Goal: Information Seeking & Learning: Find specific fact

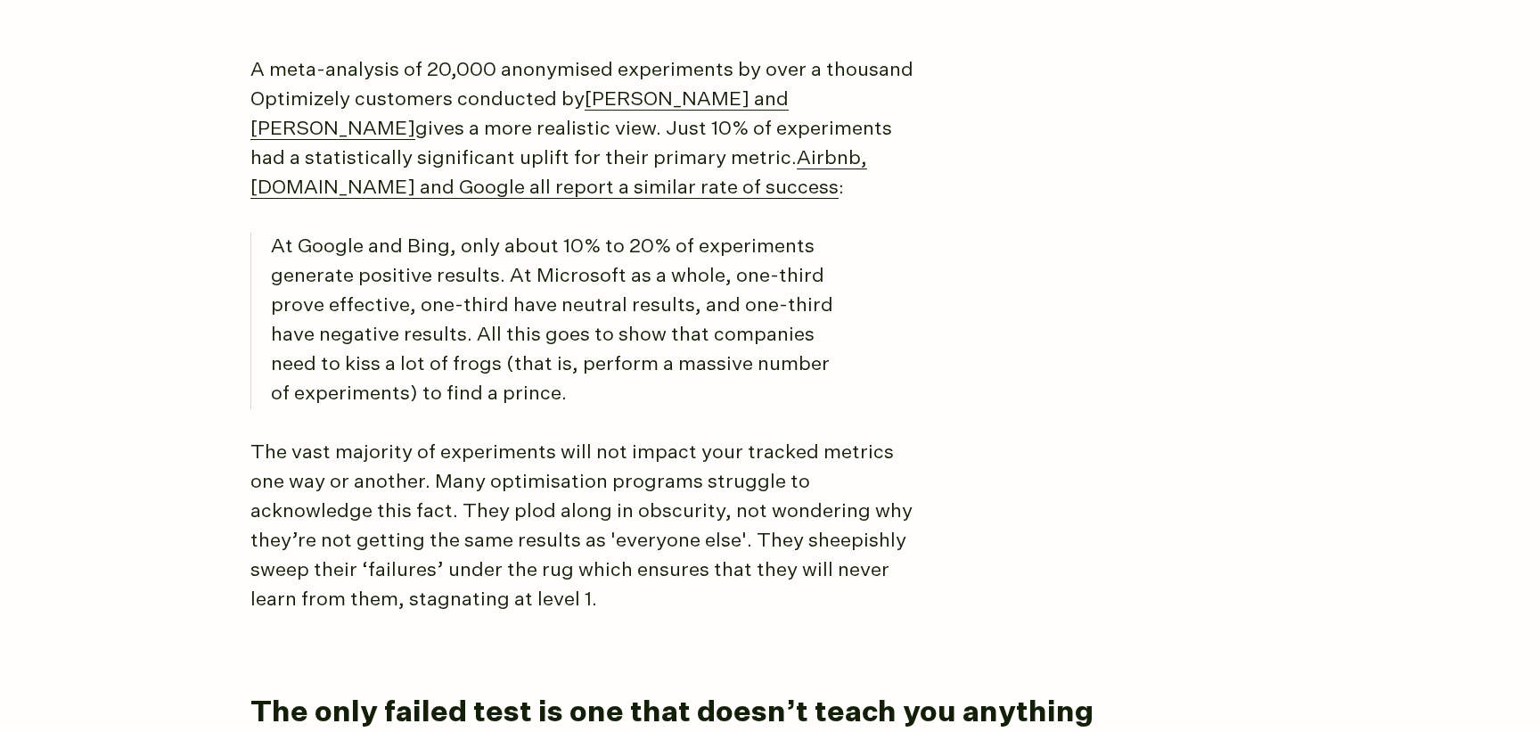
scroll to position [1889, 0]
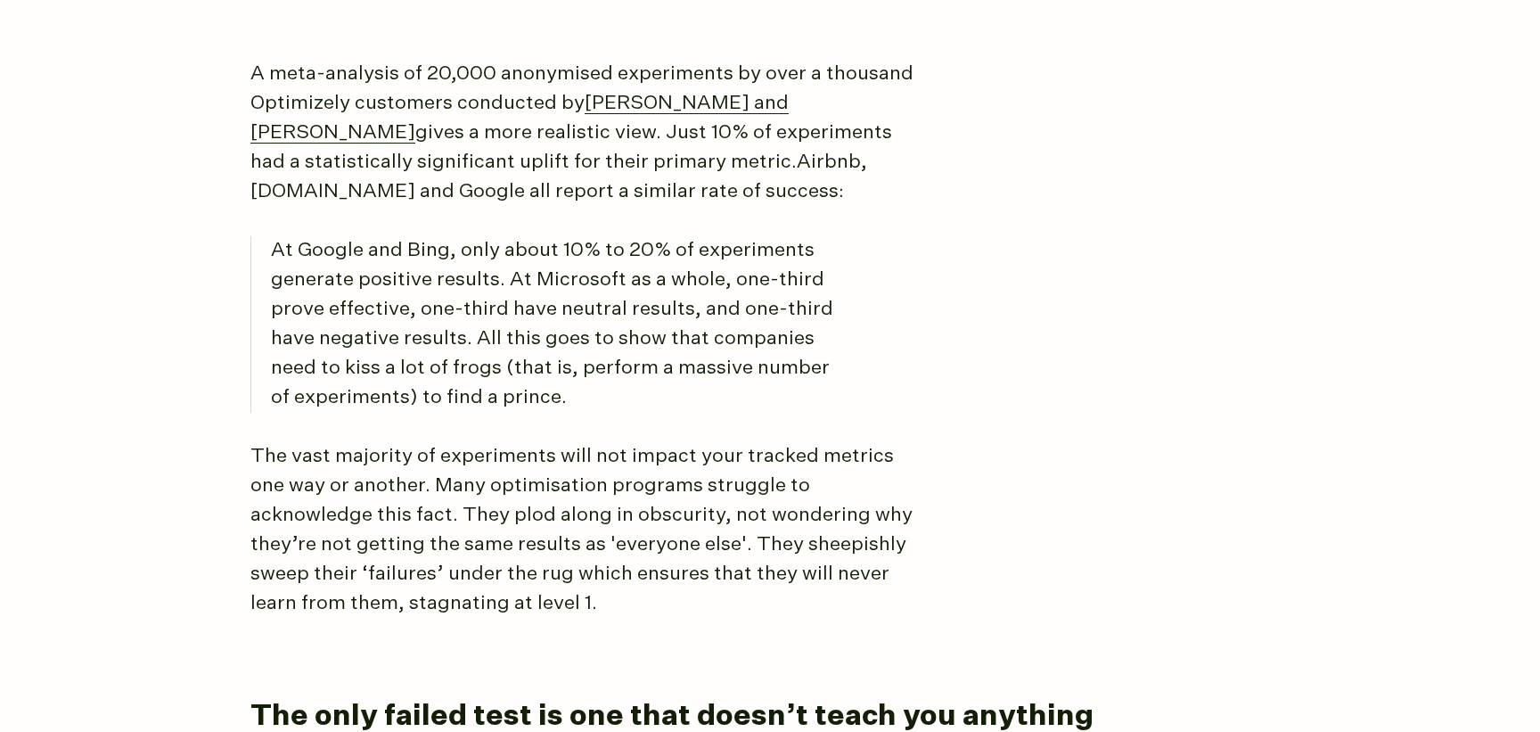
click at [582, 189] on link "Airbnb, [DOMAIN_NAME] and Google all report a similar rate of success" at bounding box center [558, 176] width 617 height 49
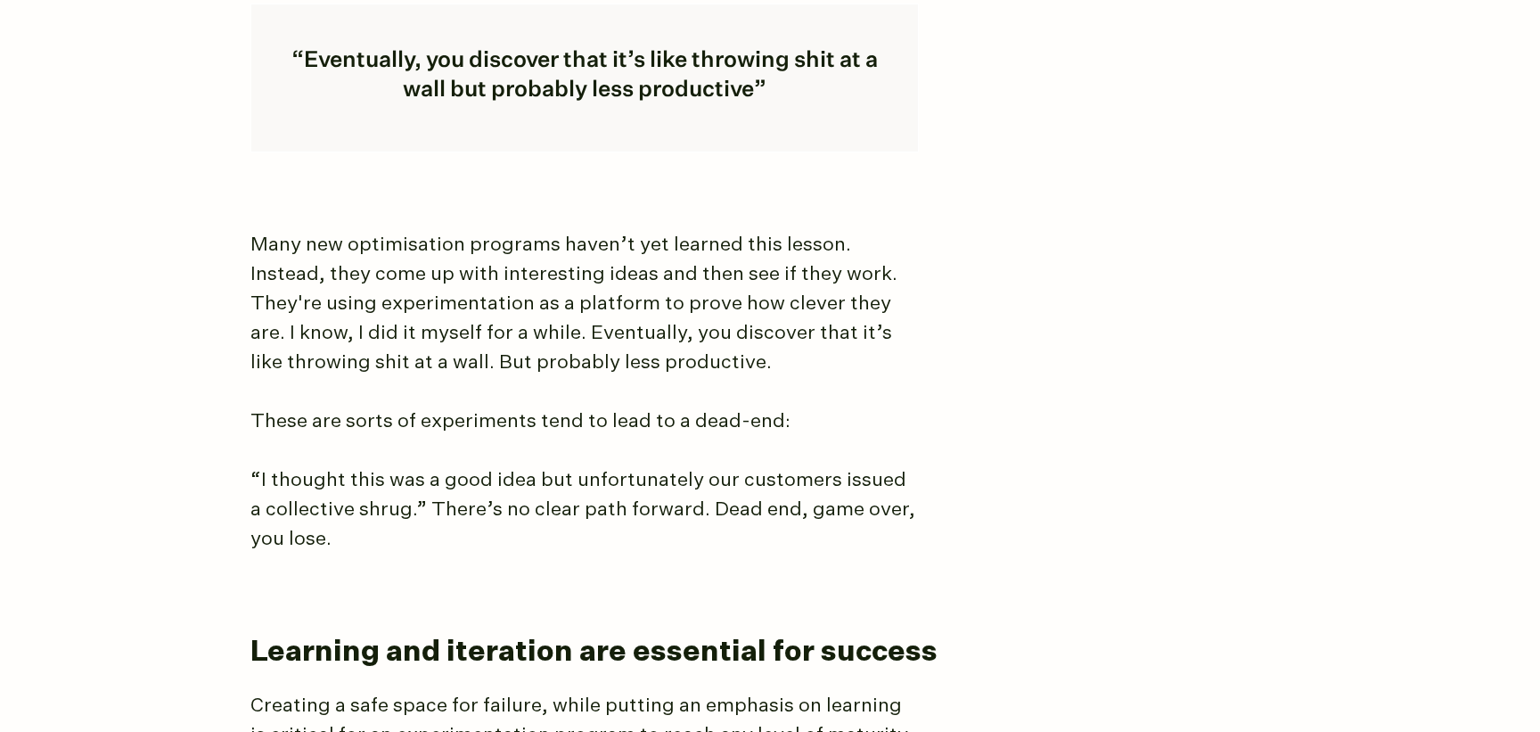
scroll to position [2970, 0]
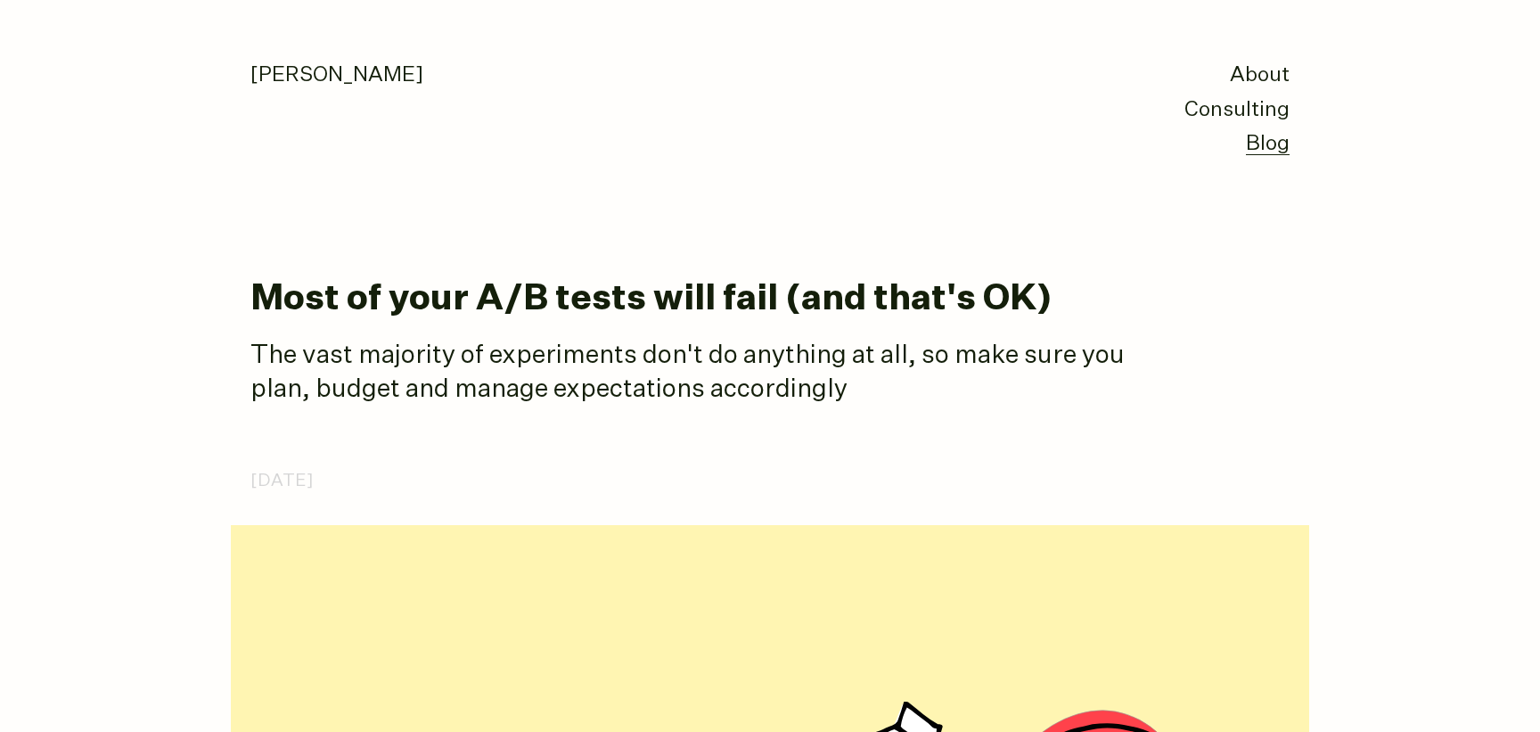
scroll to position [1686, 0]
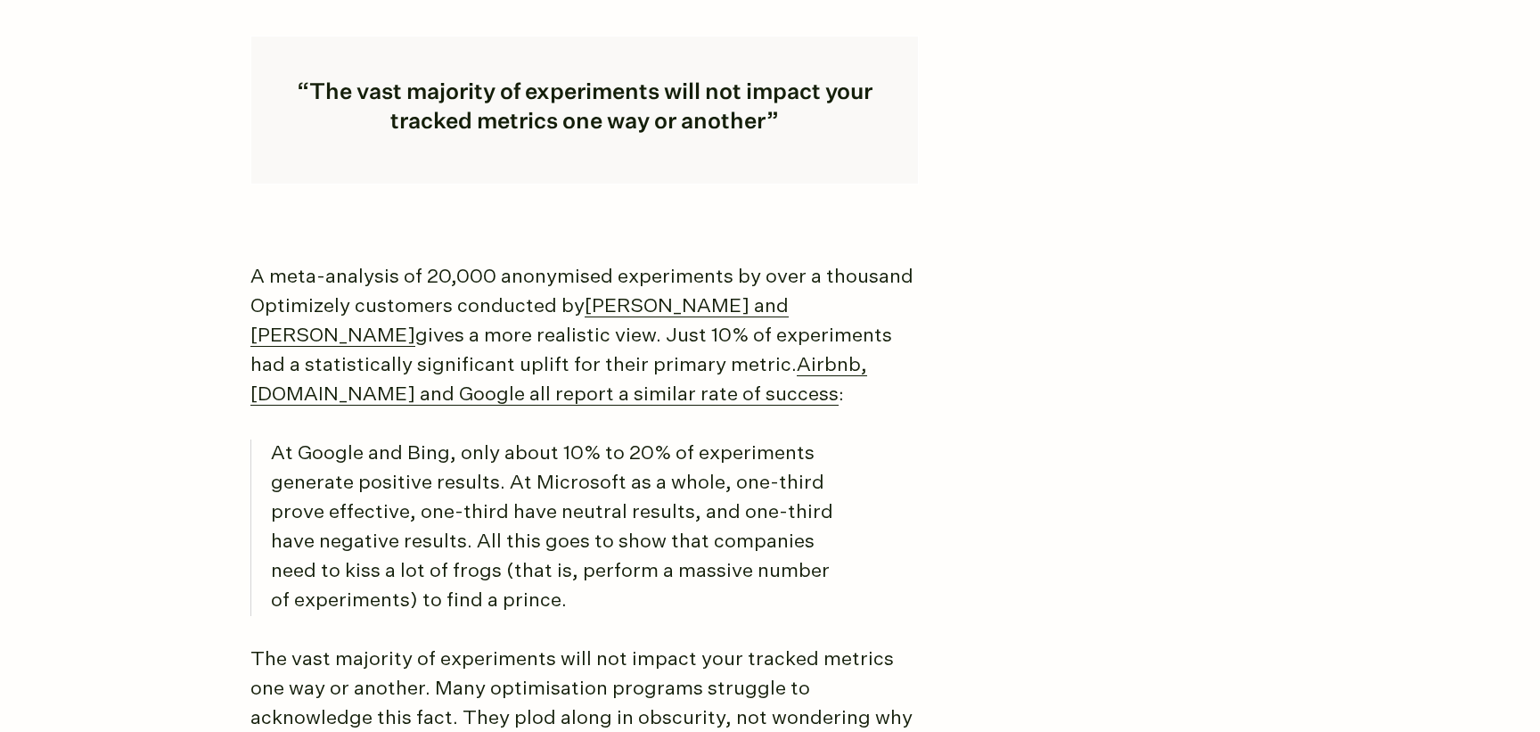
click at [797, 508] on p "At Google and Bing, only about 10% to 20% of experiments generate positive resu…" at bounding box center [561, 527] width 581 height 176
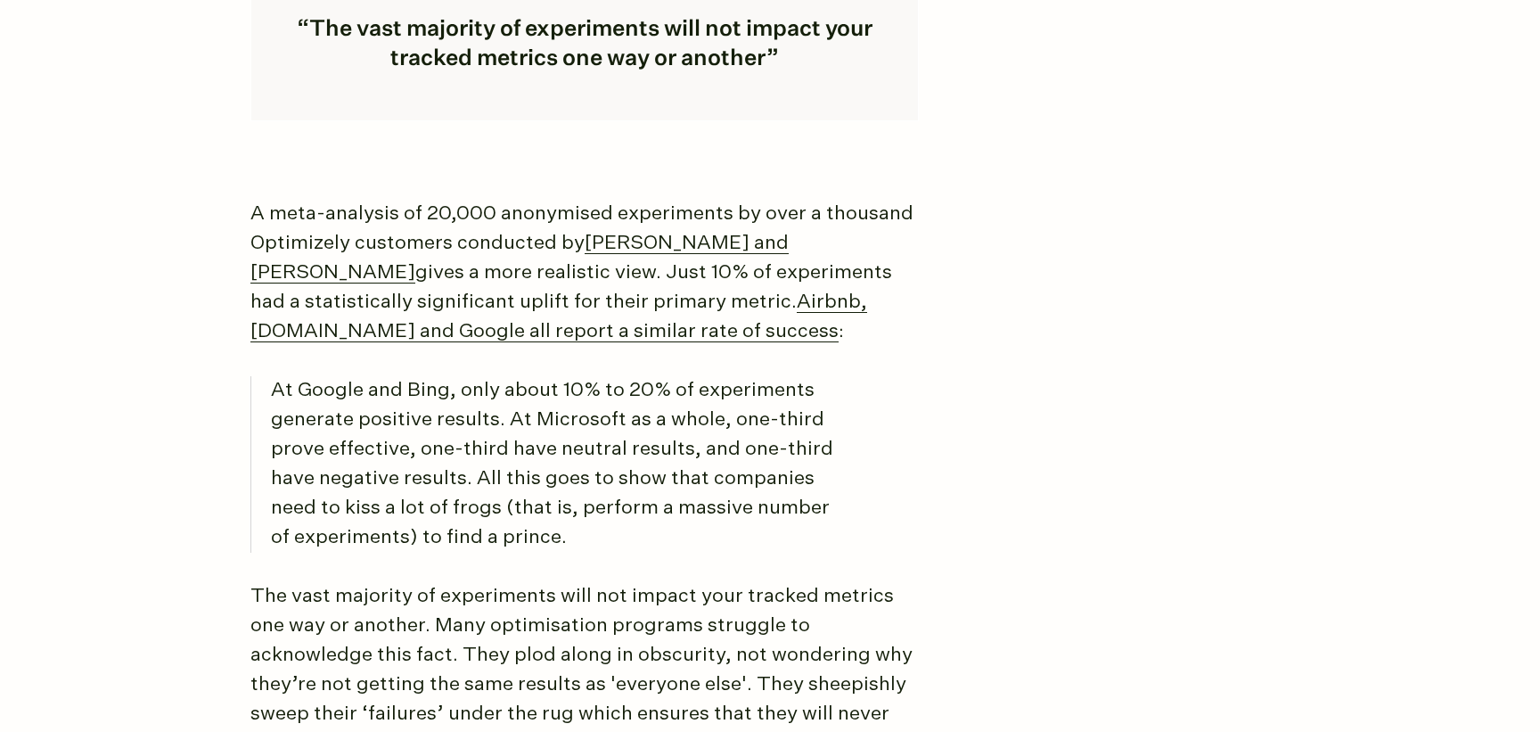
scroll to position [1763, 0]
